Goal: Information Seeking & Learning: Learn about a topic

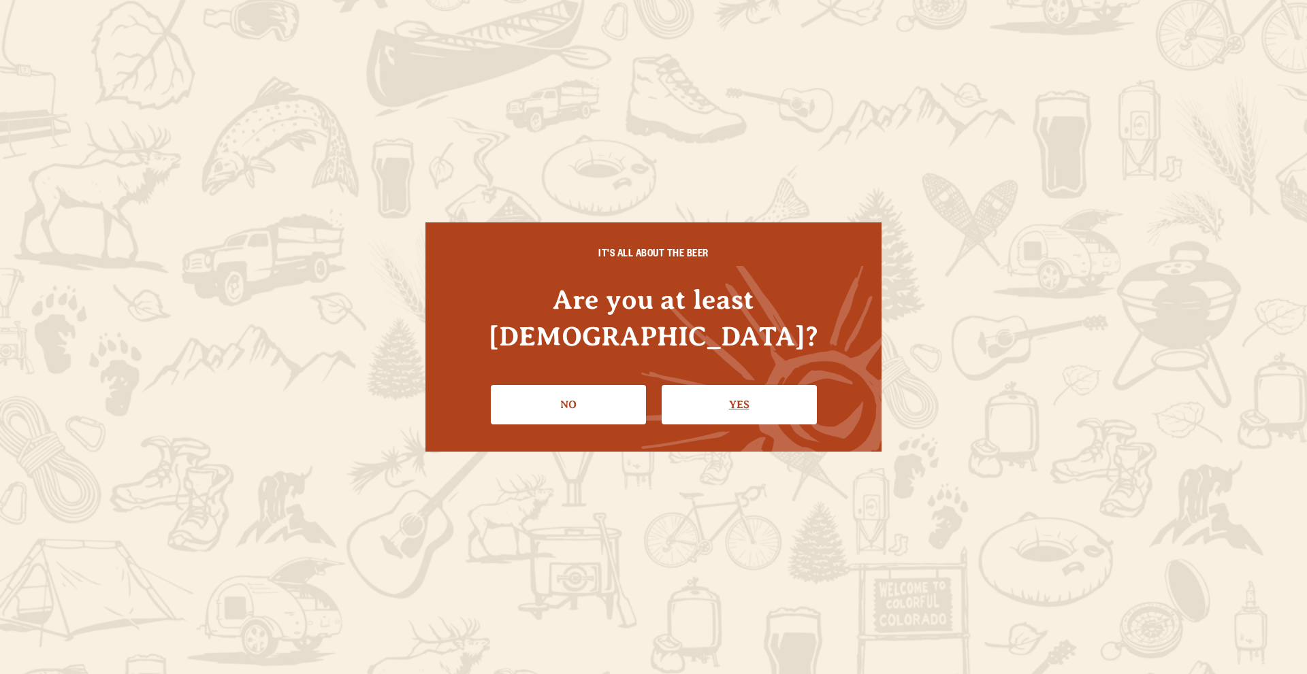
click at [719, 385] on link "Yes" at bounding box center [738, 404] width 155 height 39
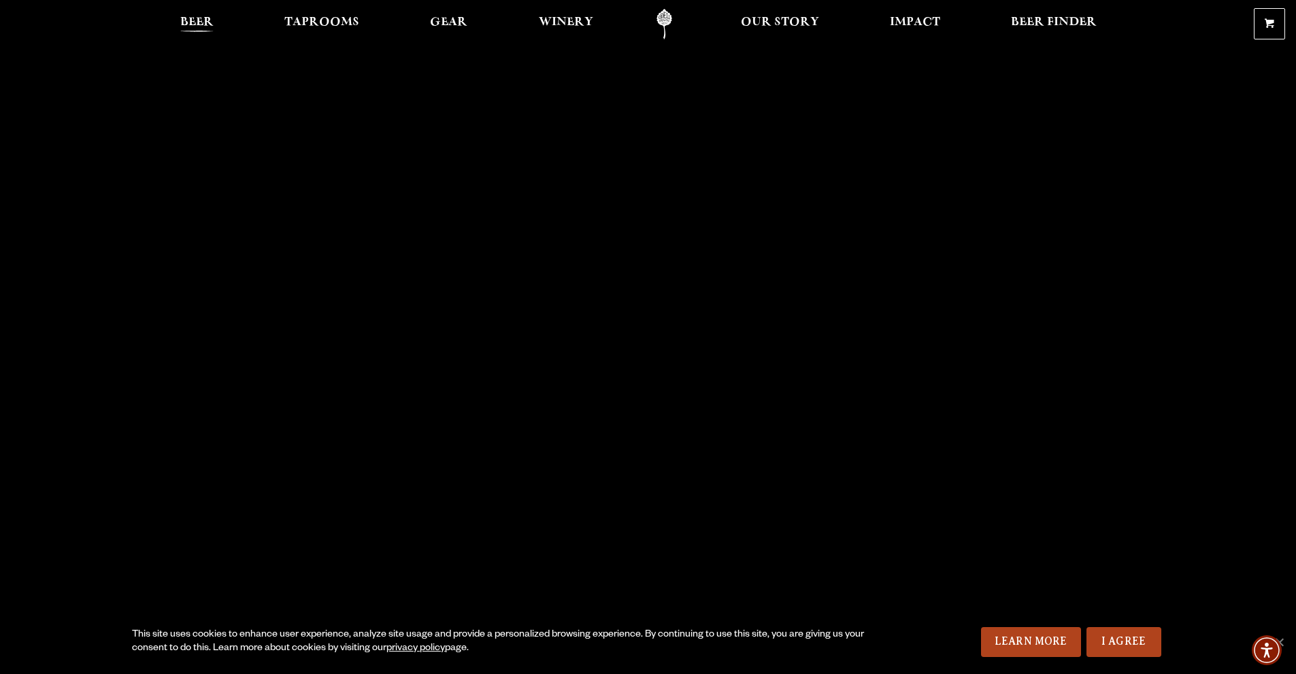
click at [193, 22] on span "Beer" at bounding box center [196, 22] width 33 height 11
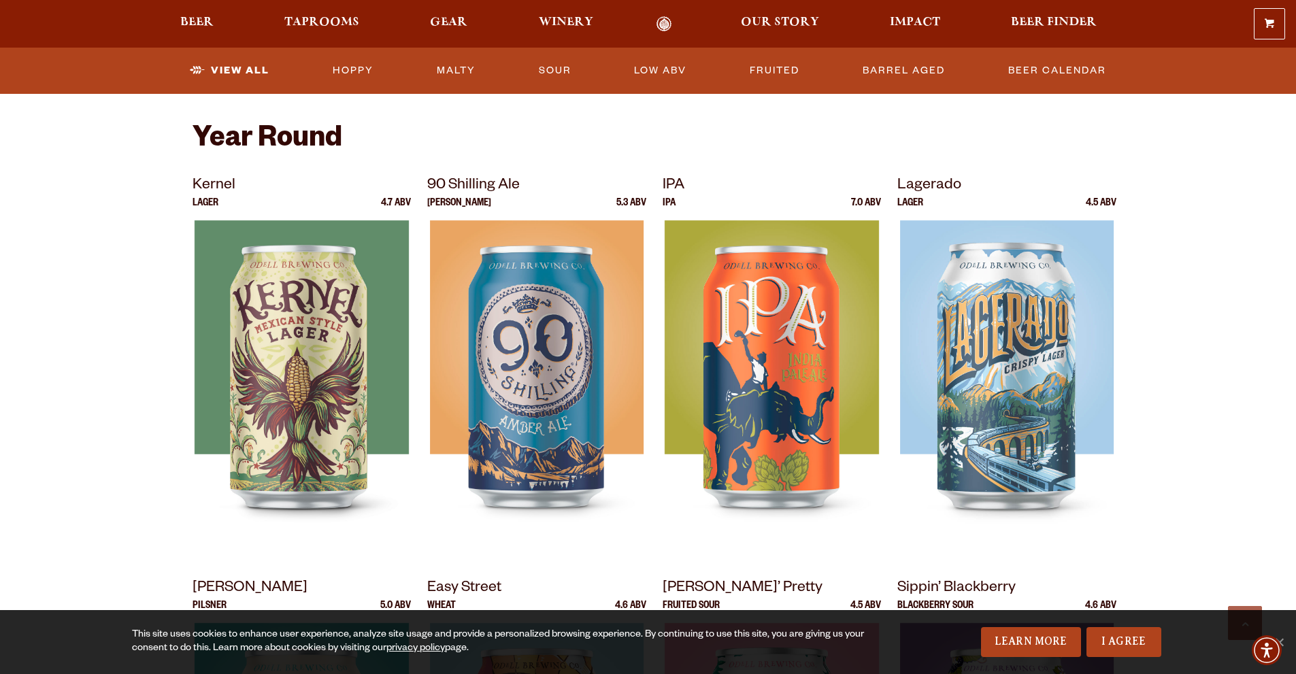
scroll to position [493, 0]
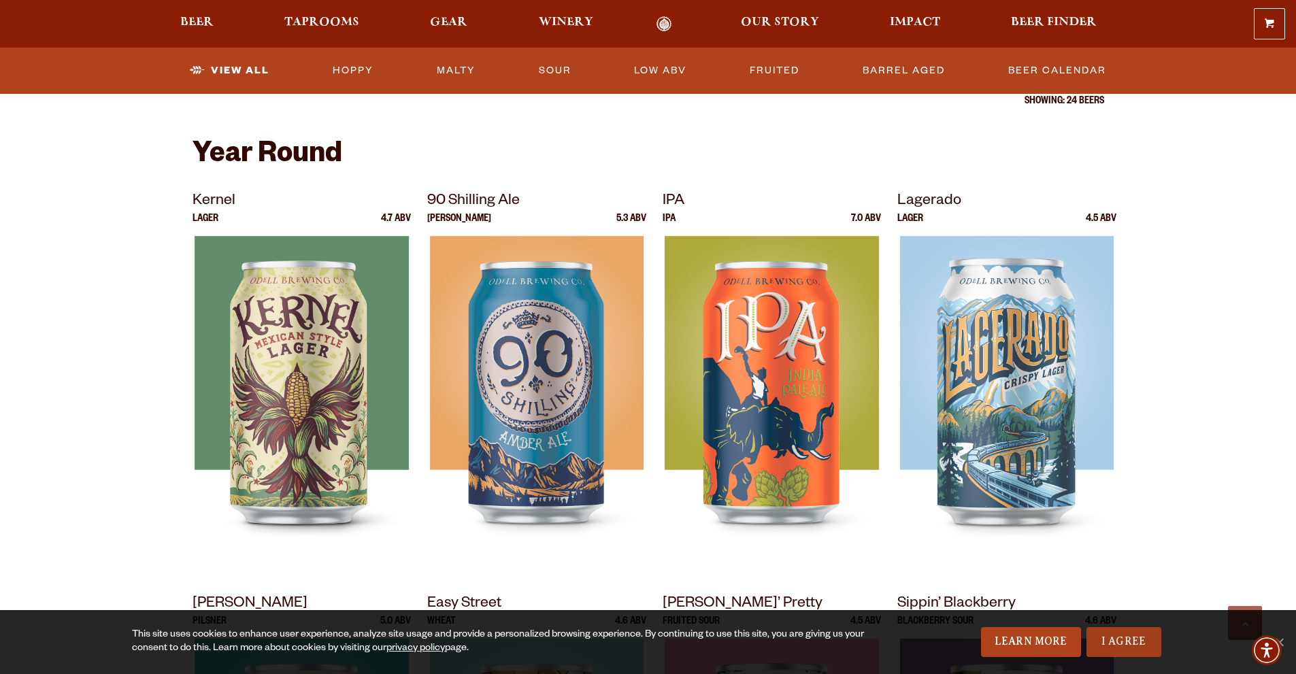
click at [1118, 642] on link "I Agree" at bounding box center [1124, 642] width 75 height 30
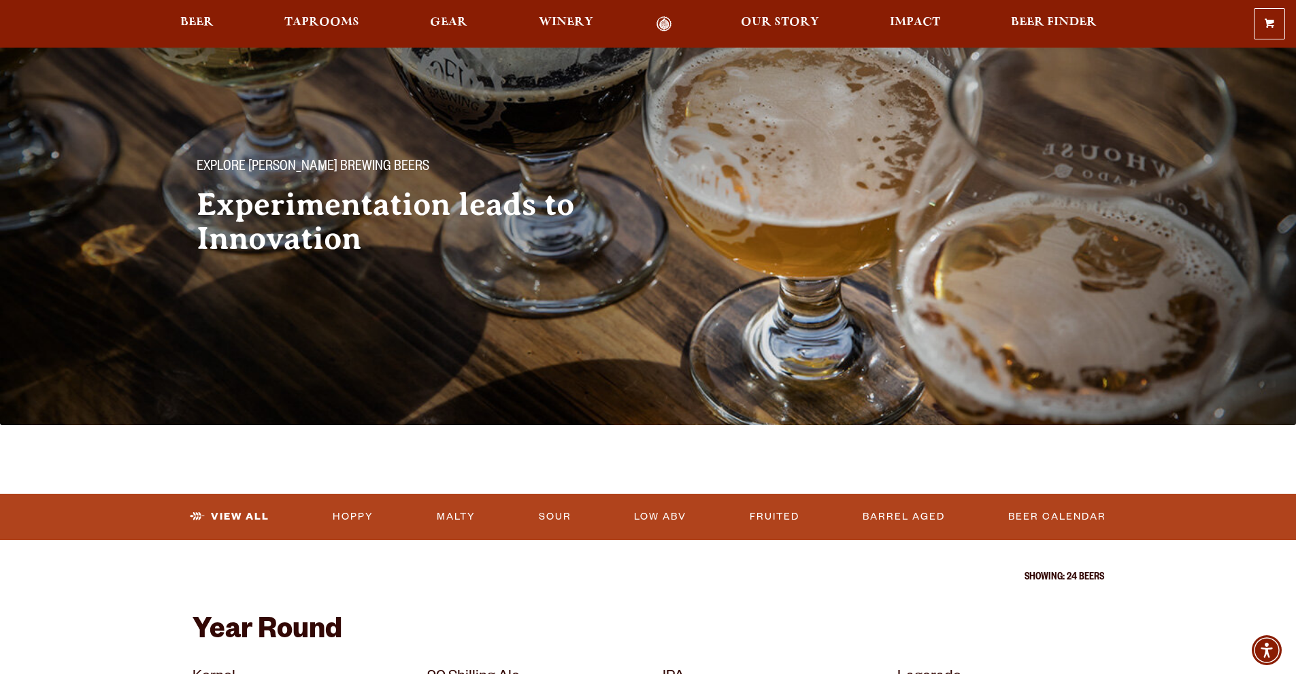
scroll to position [0, 0]
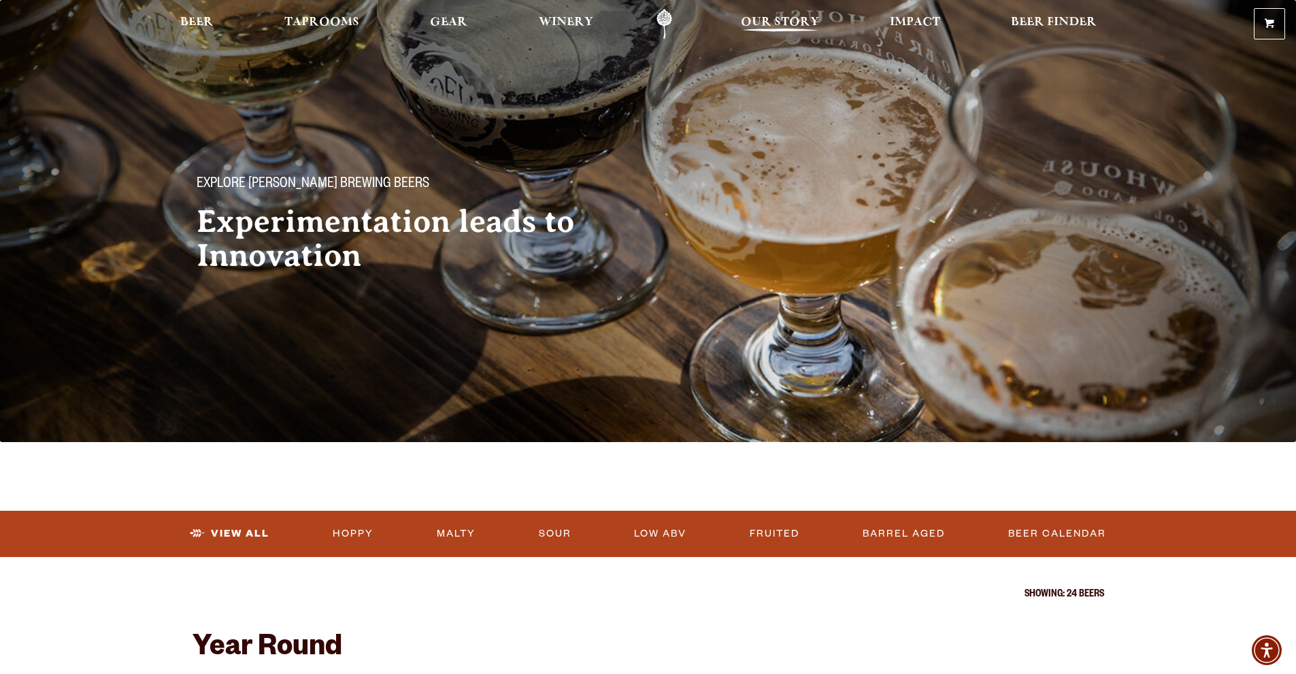
click at [783, 27] on span "Our Story" at bounding box center [780, 22] width 78 height 11
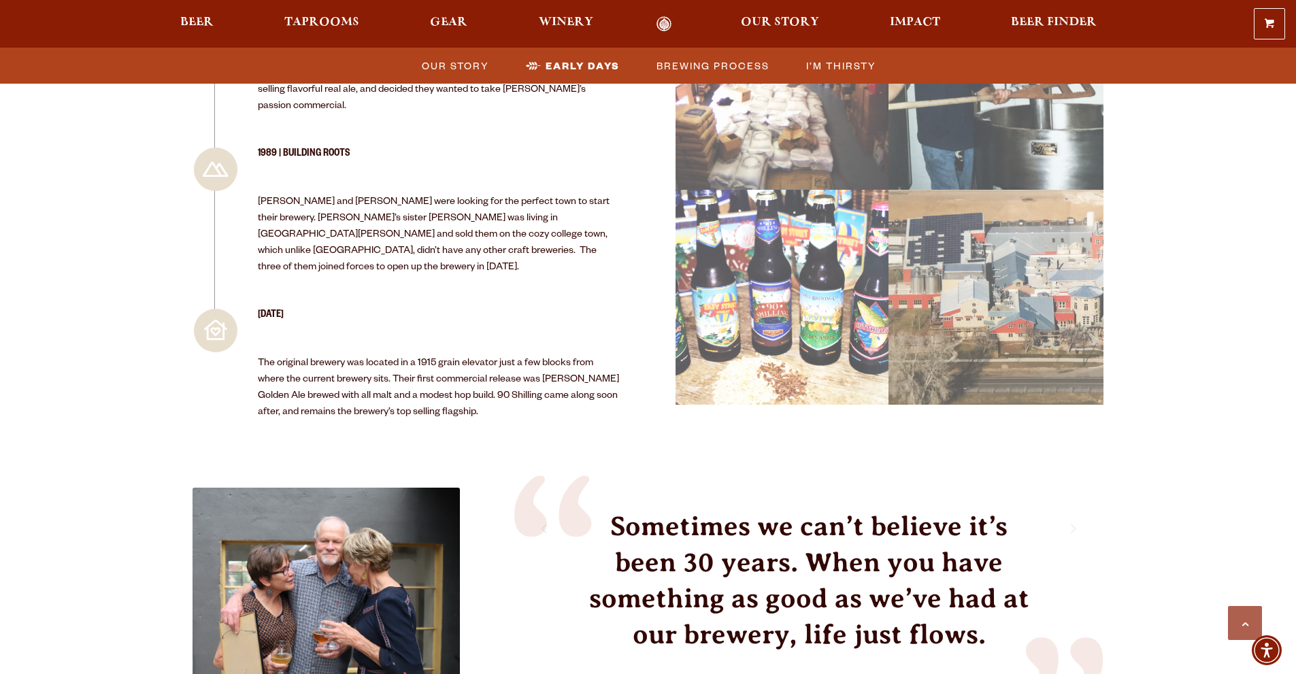
scroll to position [1633, 0]
